Goal: Navigation & Orientation: Find specific page/section

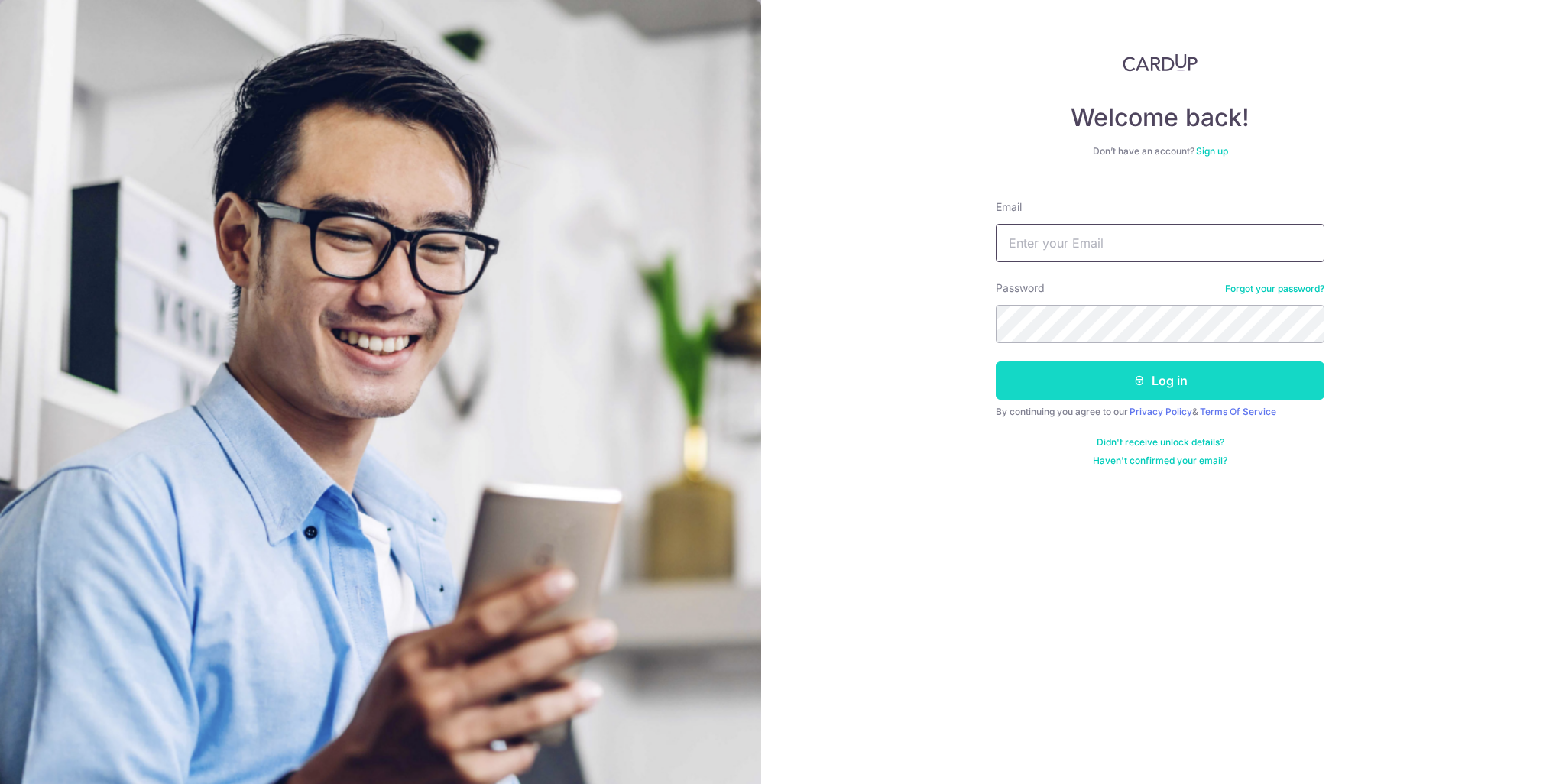
type input "[EMAIL_ADDRESS][DOMAIN_NAME]"
click at [1102, 375] on button "Log in" at bounding box center [1160, 380] width 328 height 38
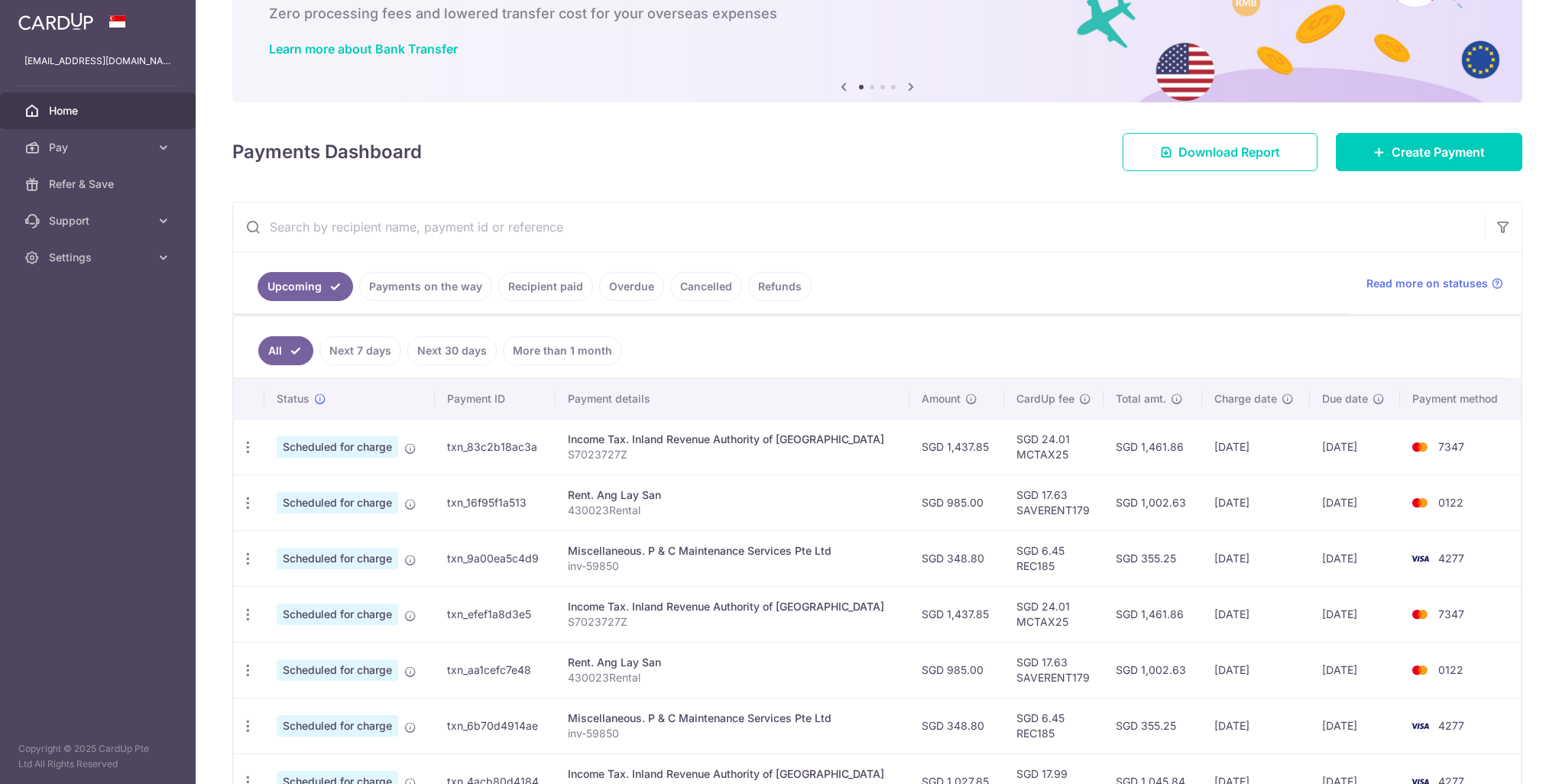
scroll to position [152, 0]
